Goal: Information Seeking & Learning: Learn about a topic

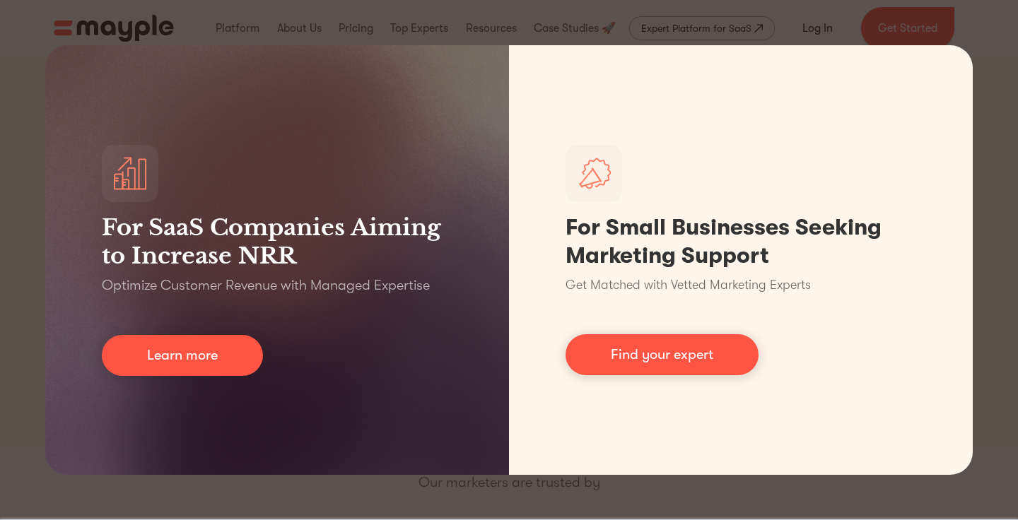
click at [555, 491] on div "For SaaS Companies Aiming to Increase NRR Optimize Customer Revenue with Manage…" at bounding box center [509, 260] width 1018 height 520
click at [1007, 36] on div "For SaaS Companies Aiming to Increase NRR Optimize Customer Revenue with Manage…" at bounding box center [509, 260] width 1018 height 520
click at [988, 118] on div "For SaaS Companies Aiming to Increase NRR Optimize Customer Revenue with Manage…" at bounding box center [509, 260] width 1018 height 520
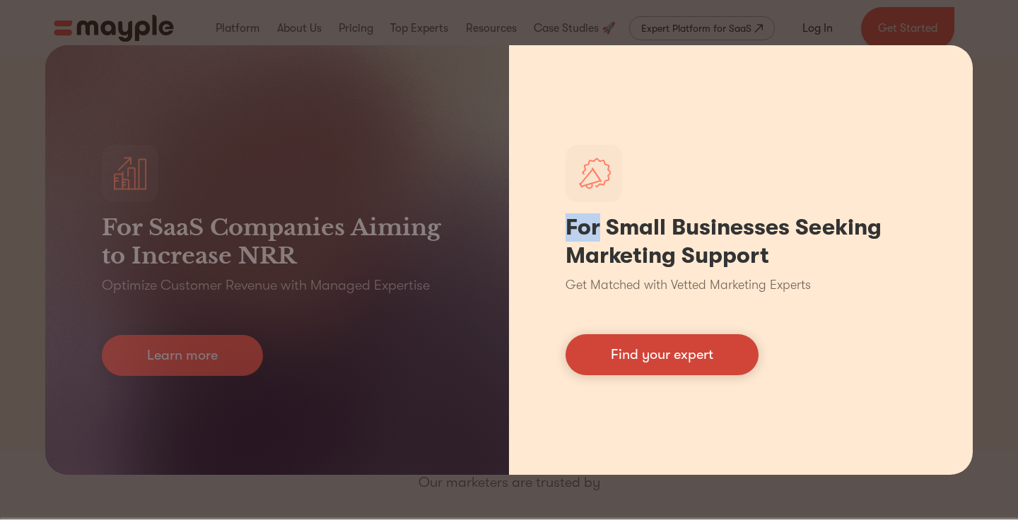
click at [696, 375] on link "Find your expert" at bounding box center [661, 354] width 193 height 41
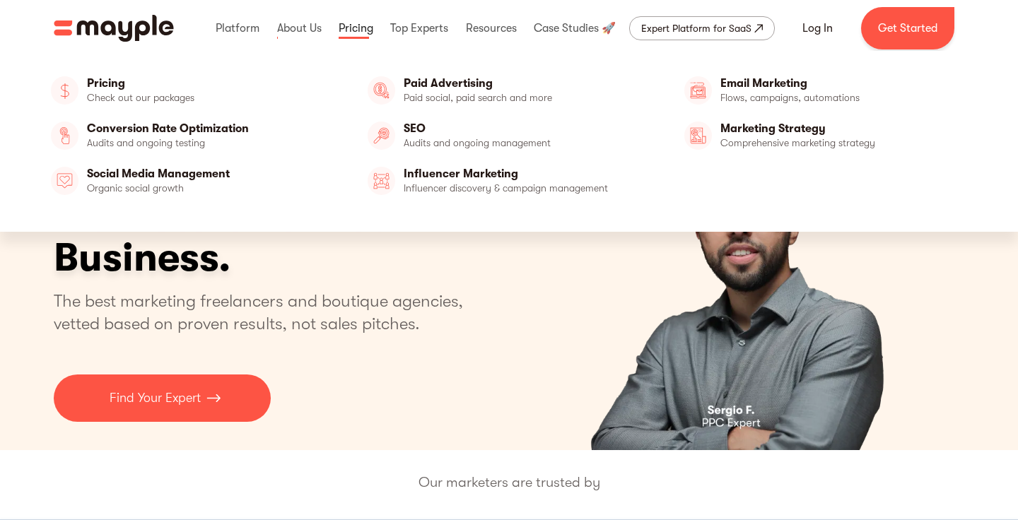
click at [356, 26] on link at bounding box center [356, 28] width 42 height 45
